Goal: Information Seeking & Learning: Check status

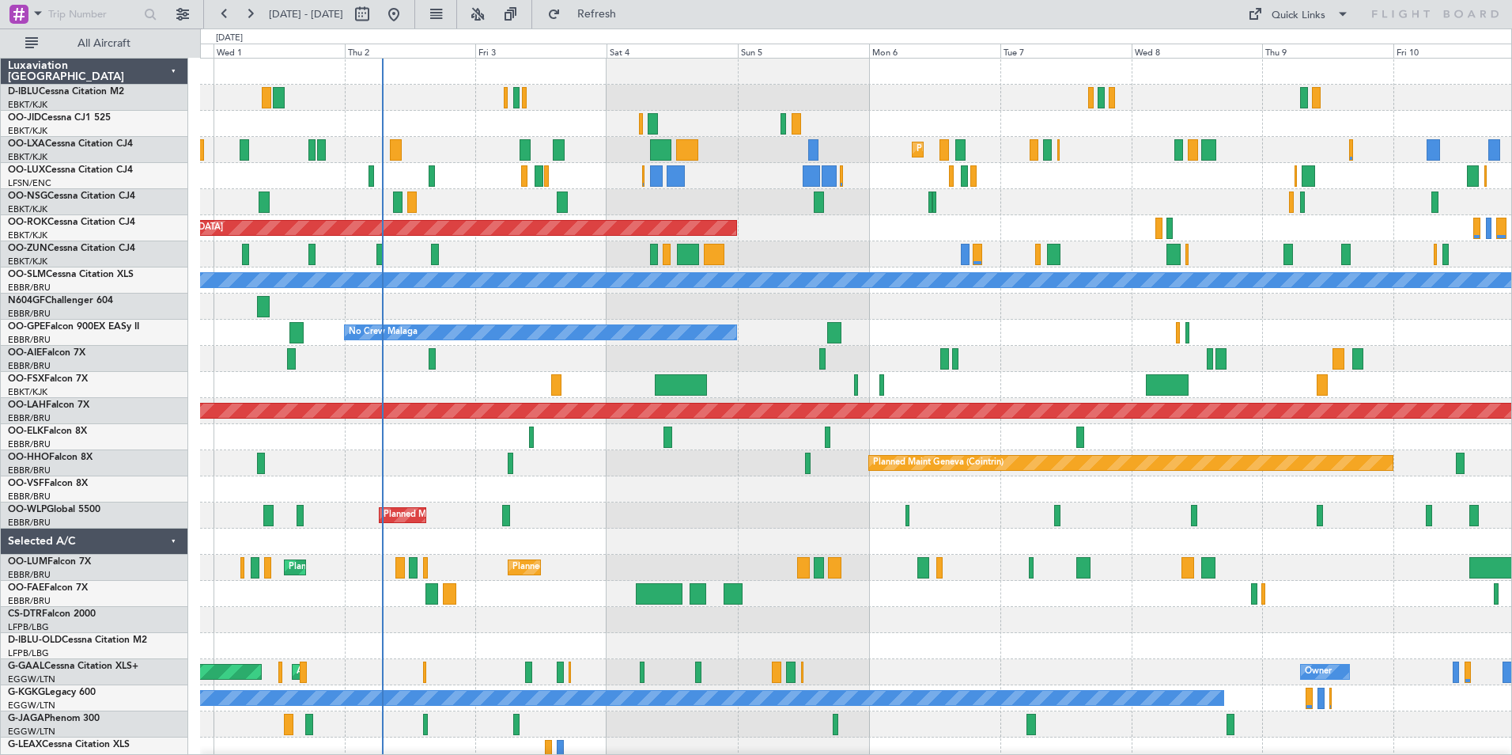
click at [676, 516] on div "Planned Maint Kortrijk-[GEOGRAPHIC_DATA] Planned Maint [GEOGRAPHIC_DATA]-[GEOGR…" at bounding box center [855, 555] width 1311 height 992
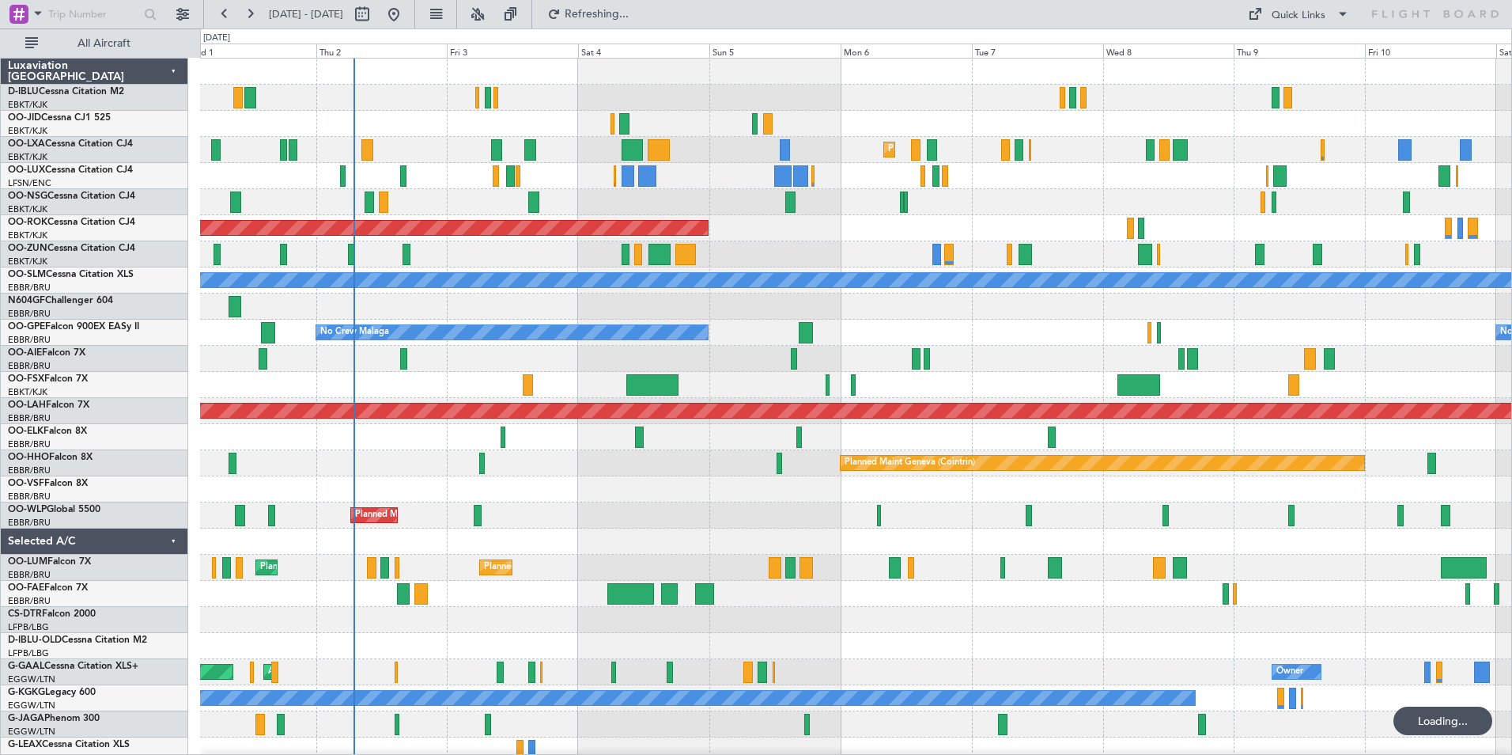
click at [256, 539] on div "Planned Maint Kortrijk-[GEOGRAPHIC_DATA] Planned Maint [GEOGRAPHIC_DATA]-[GEOGR…" at bounding box center [855, 555] width 1311 height 992
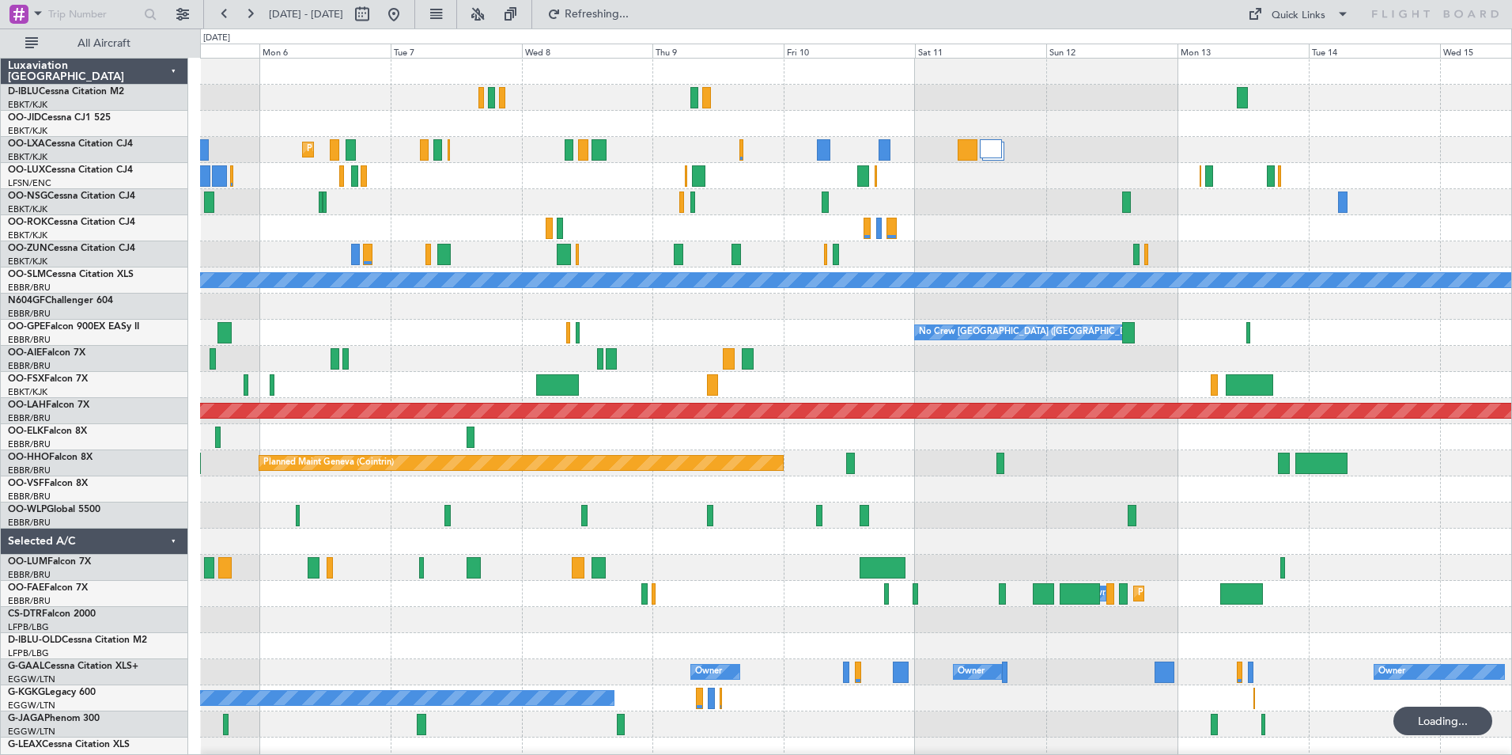
click at [196, 582] on div "Planned Maint Kortrijk-Wevelgem AOG Maint Kortrijk-Wevelgem A/C Unavailable Mon…" at bounding box center [756, 391] width 1512 height 726
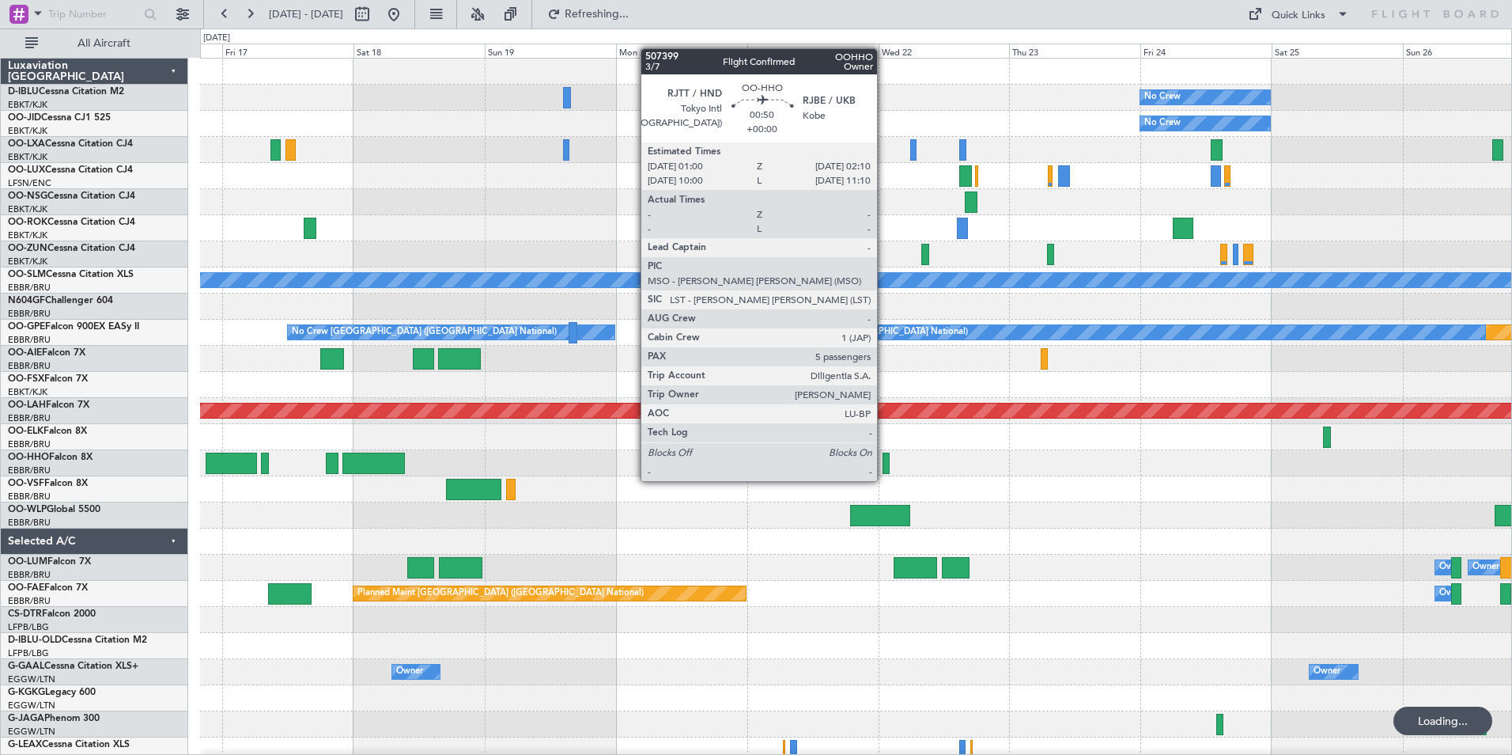
click at [885, 465] on div at bounding box center [886, 462] width 7 height 21
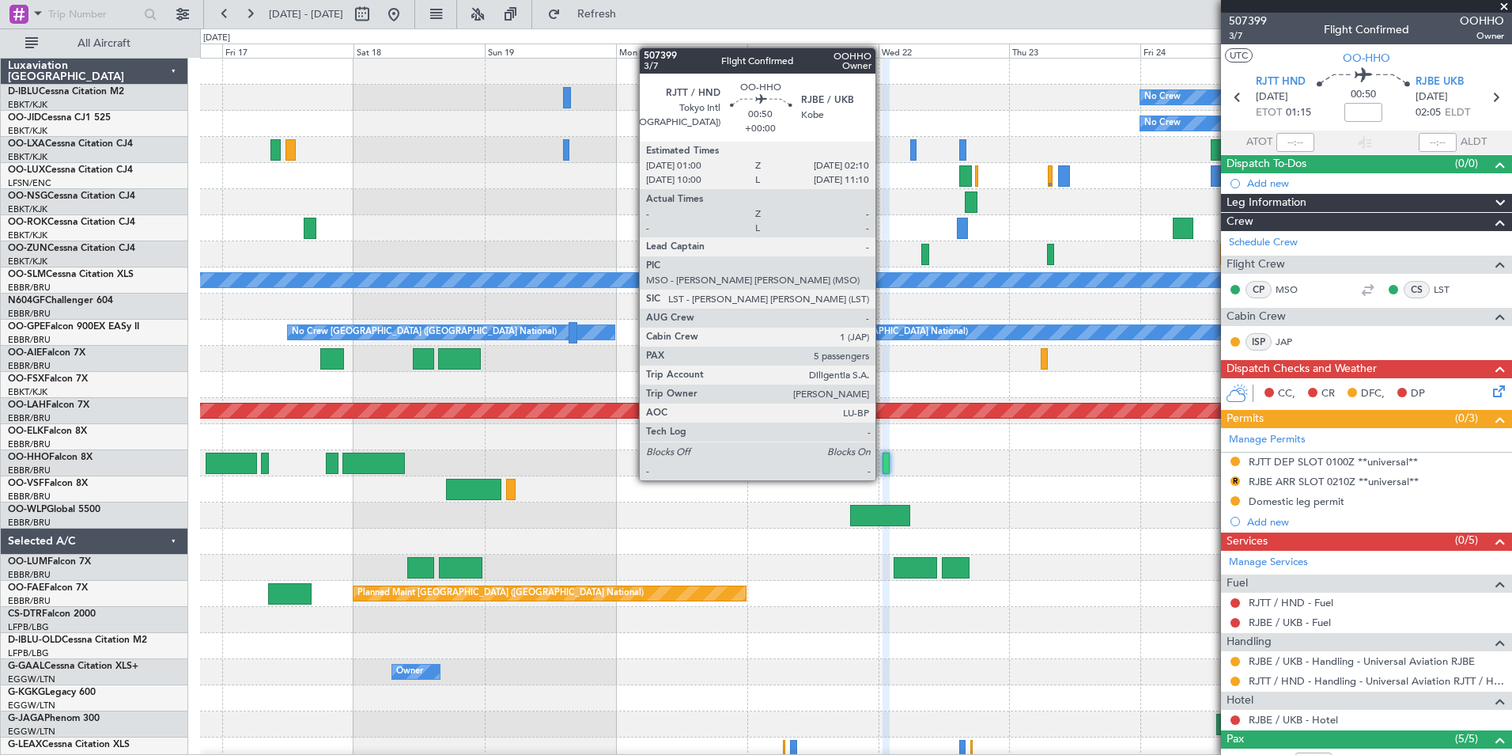
click at [883, 464] on div at bounding box center [886, 462] width 7 height 21
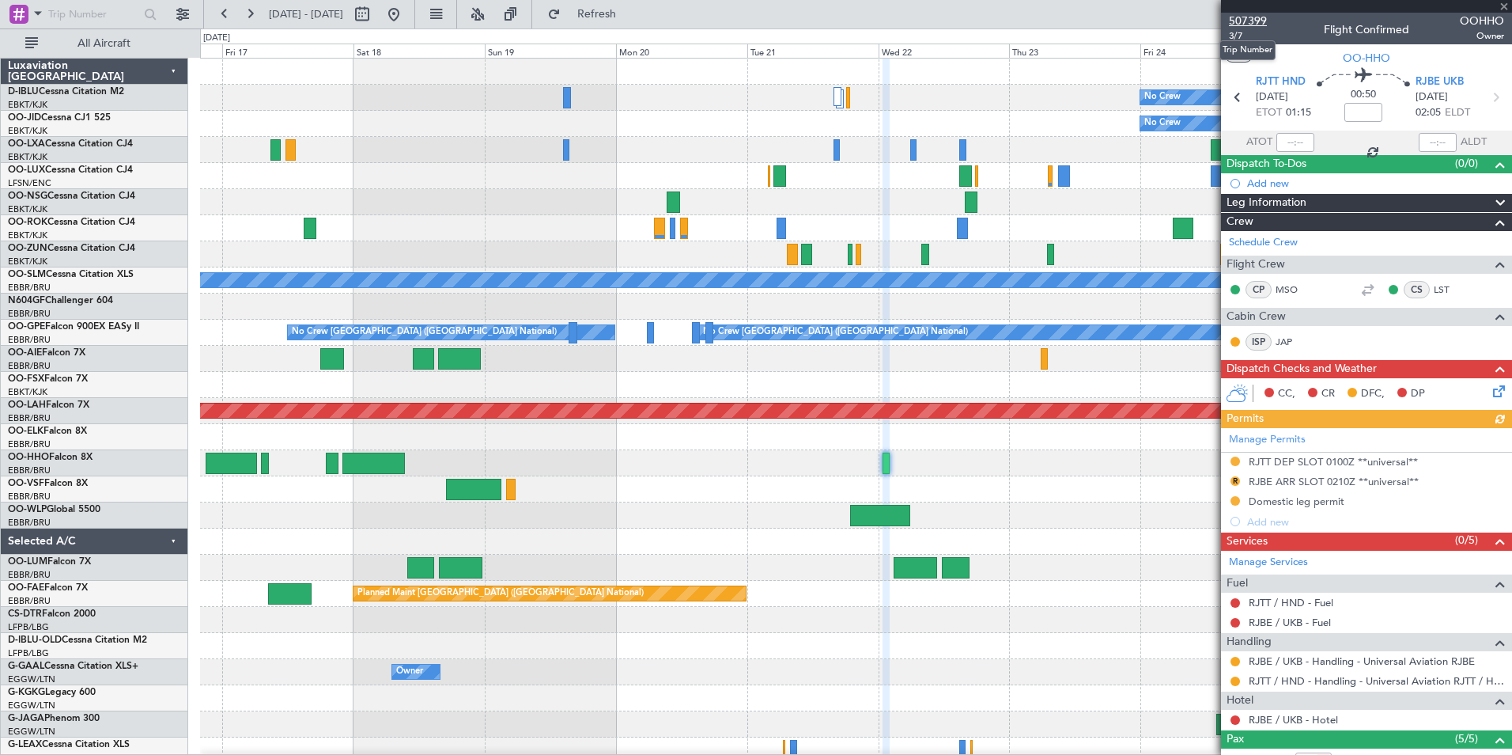
click at [1246, 22] on span "507399" at bounding box center [1248, 21] width 38 height 17
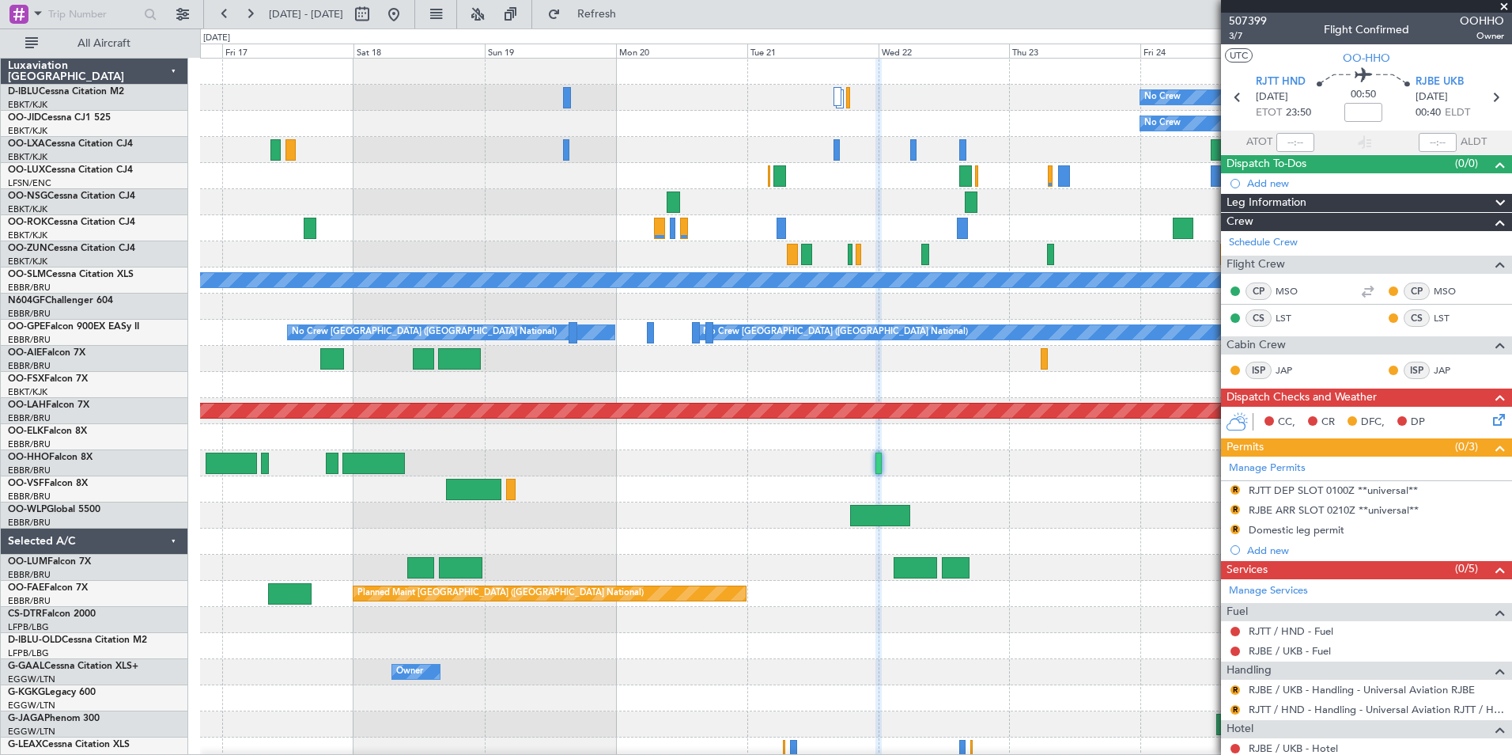
click at [1046, 492] on div "No Crew No Crew Planned Maint Paris (Le Bourget) A/C Unavailable Monchengladbac…" at bounding box center [855, 555] width 1311 height 992
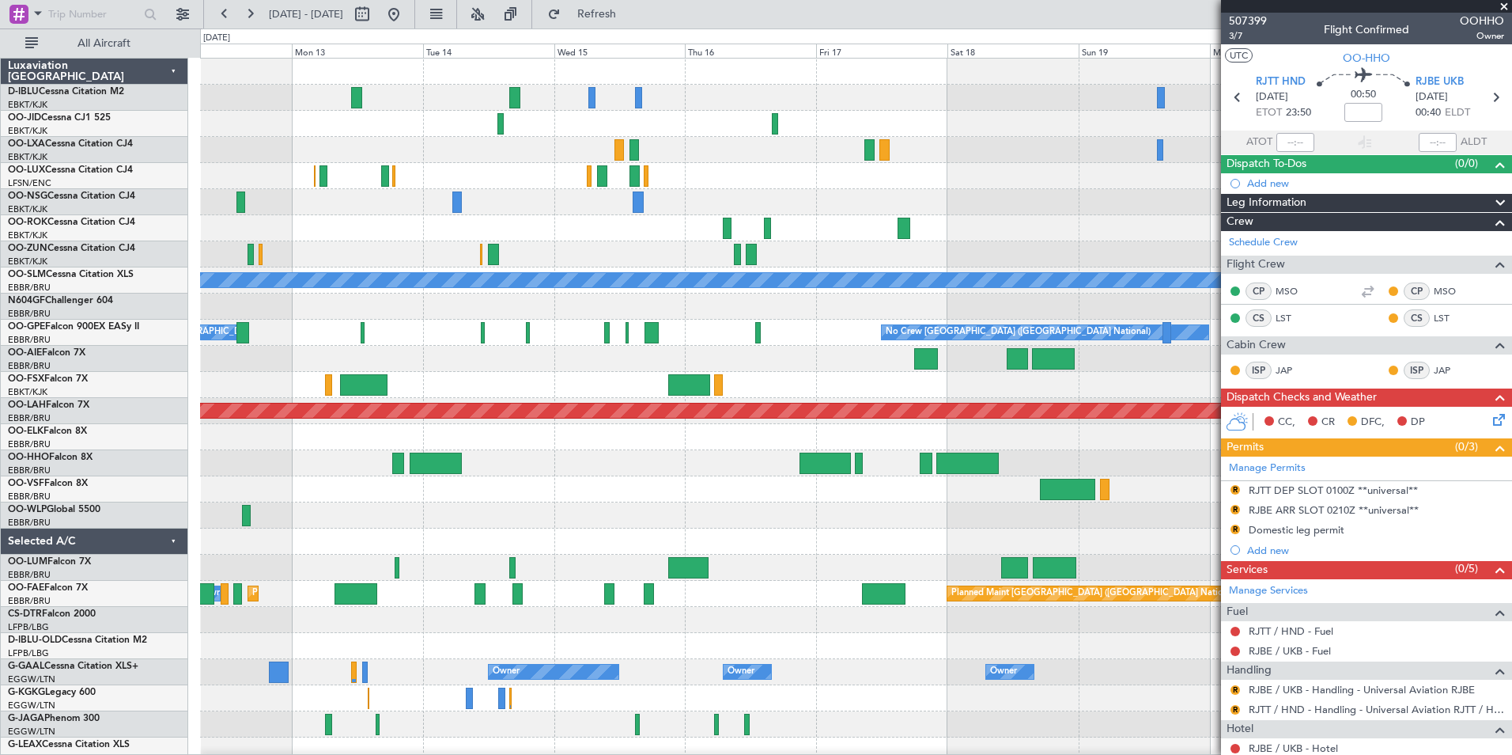
click at [978, 524] on div at bounding box center [855, 515] width 1311 height 26
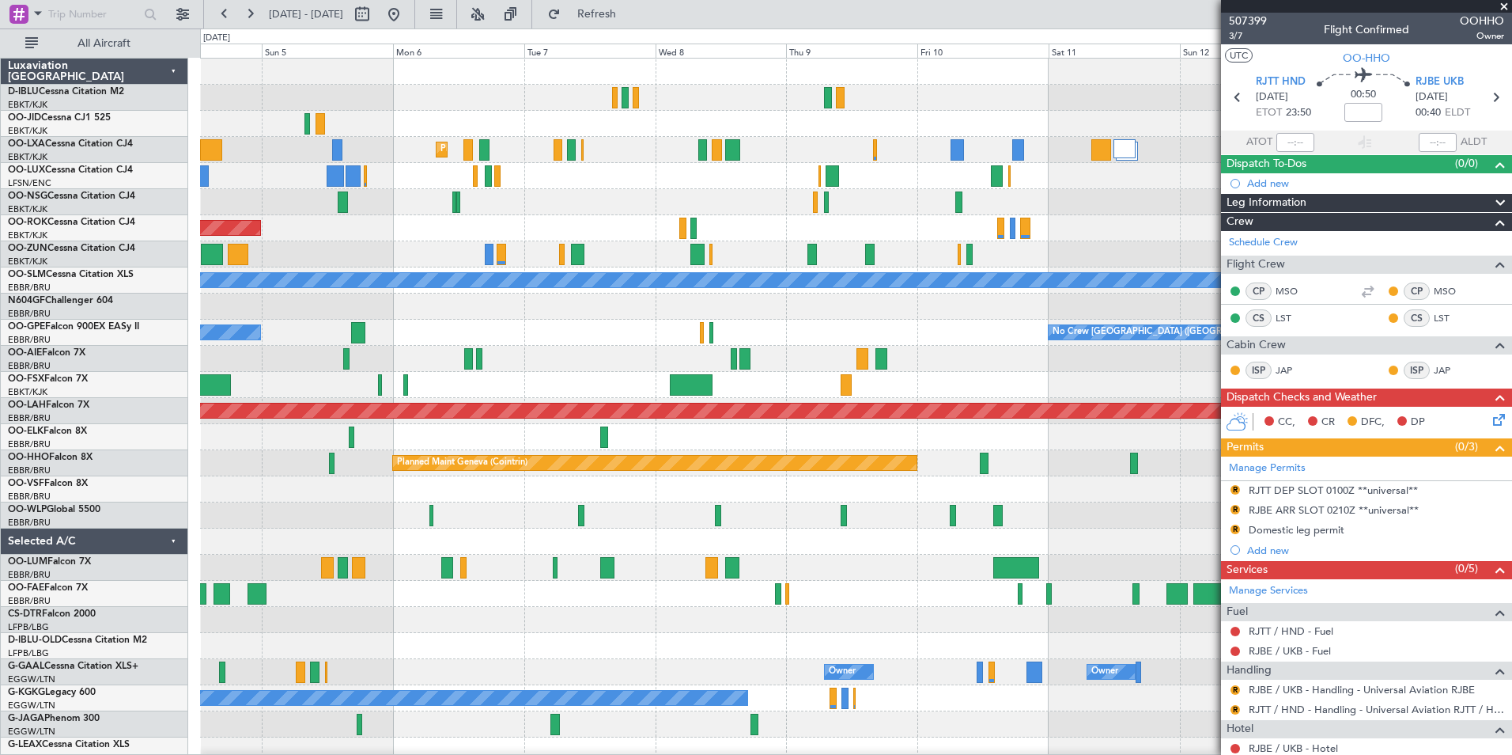
click at [1190, 531] on div "Planned Maint Kortrijk-Wevelgem AOG Maint Kortrijk-Wevelgem A/C Unavailable Mon…" at bounding box center [855, 555] width 1311 height 992
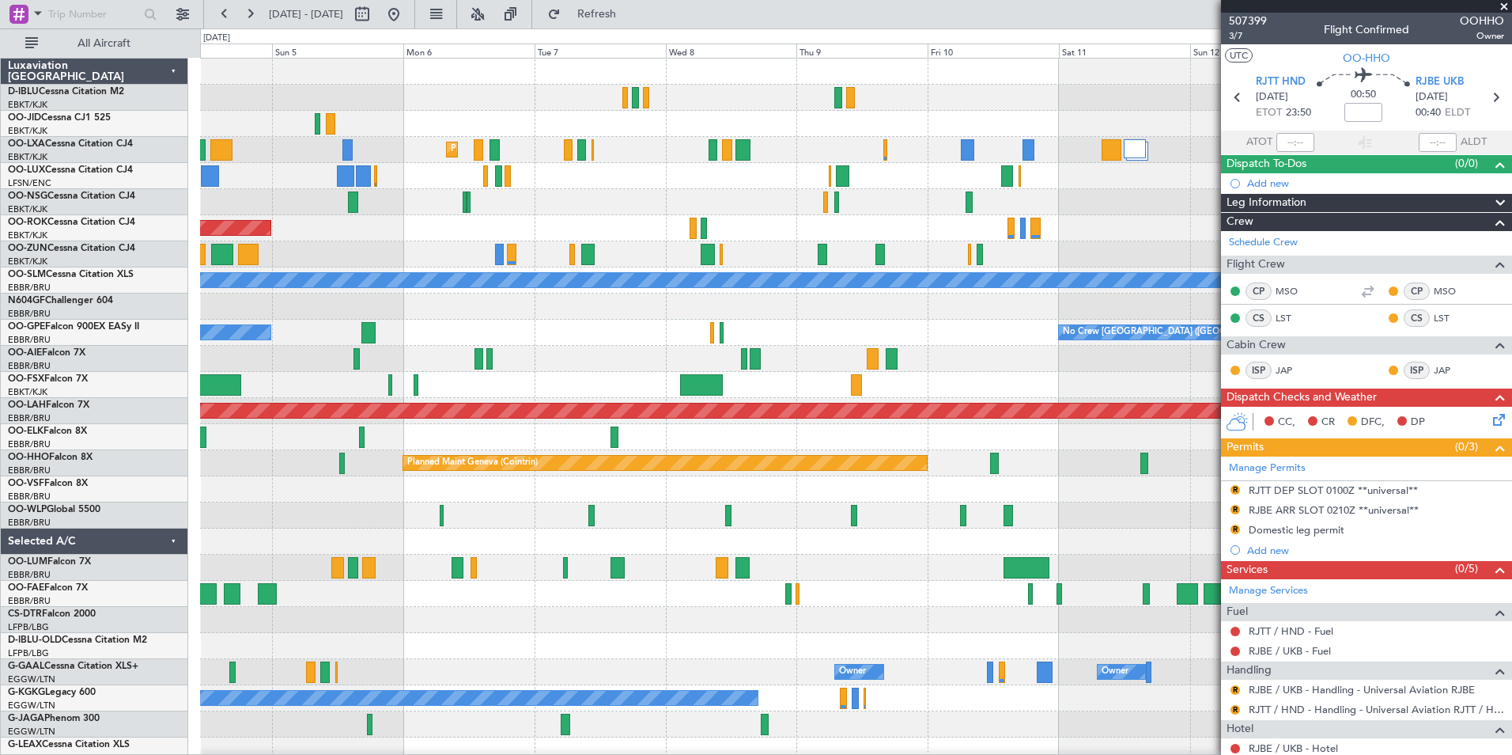
click at [1201, 552] on div "Planned Maint Kortrijk-Wevelgem AOG Maint Kortrijk-Wevelgem A/C Unavailable Mon…" at bounding box center [855, 555] width 1311 height 992
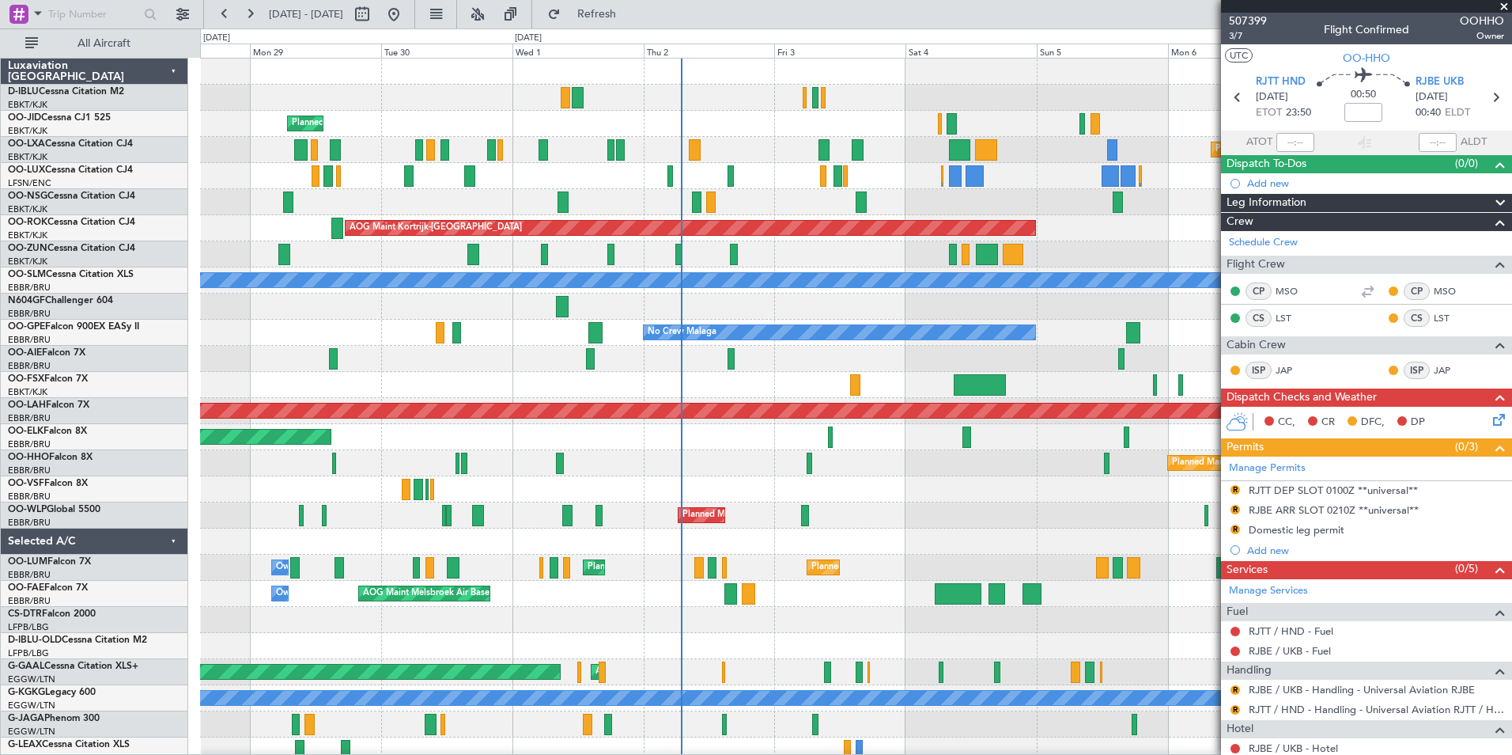
click at [868, 543] on div "Planned Maint Kortrijk-Wevelgem Planned Maint Kortrijk-Wevelgem Planned Maint P…" at bounding box center [855, 555] width 1311 height 992
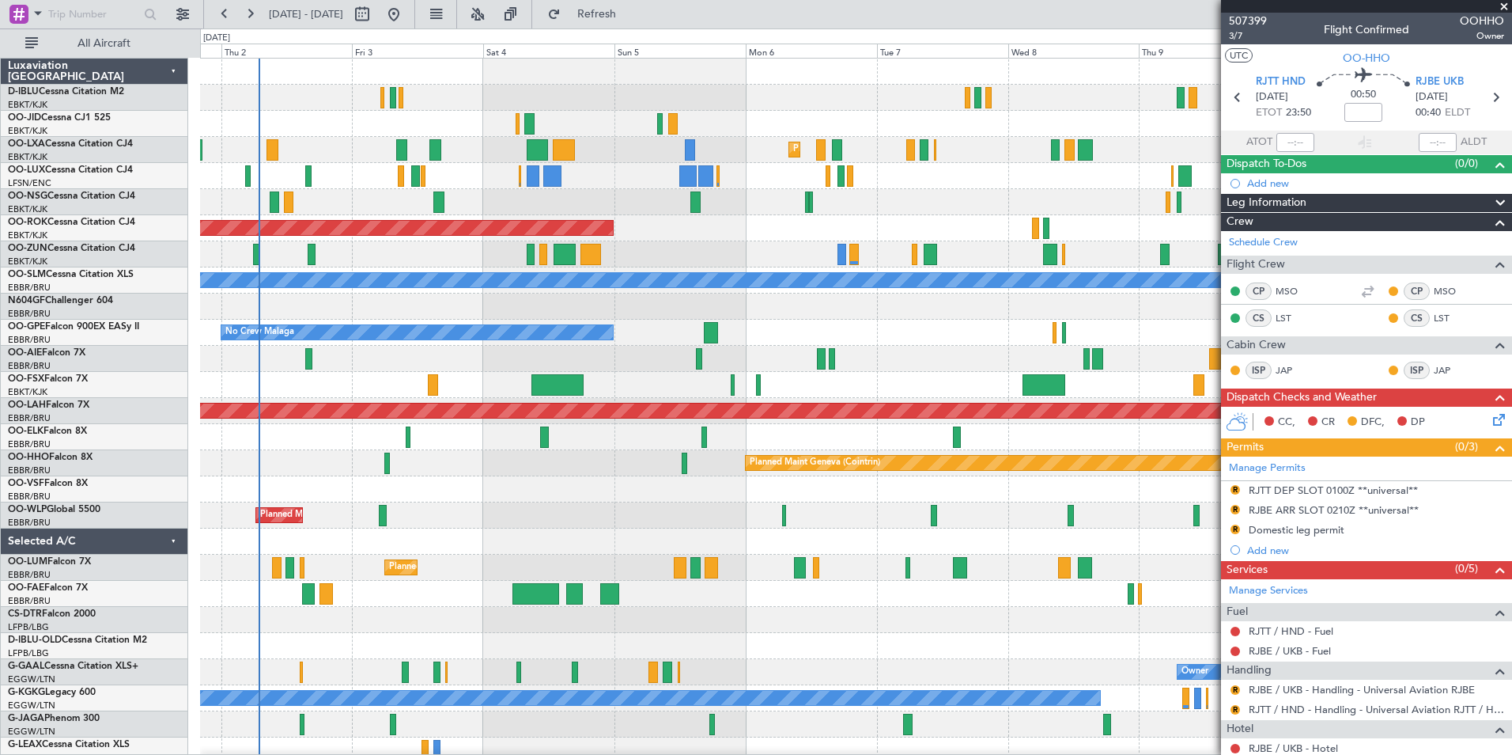
click at [612, 528] on div "Planned Maint Milan (Linate)" at bounding box center [855, 515] width 1311 height 26
